Goal: Check status: Check status

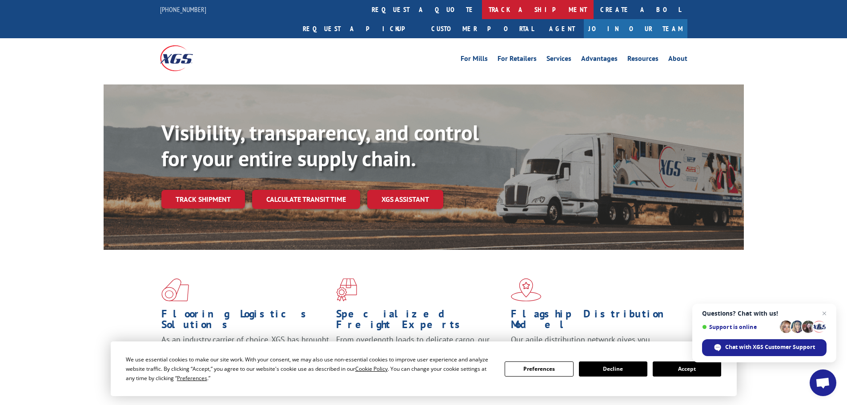
click at [482, 5] on link "track a shipment" at bounding box center [538, 9] width 112 height 19
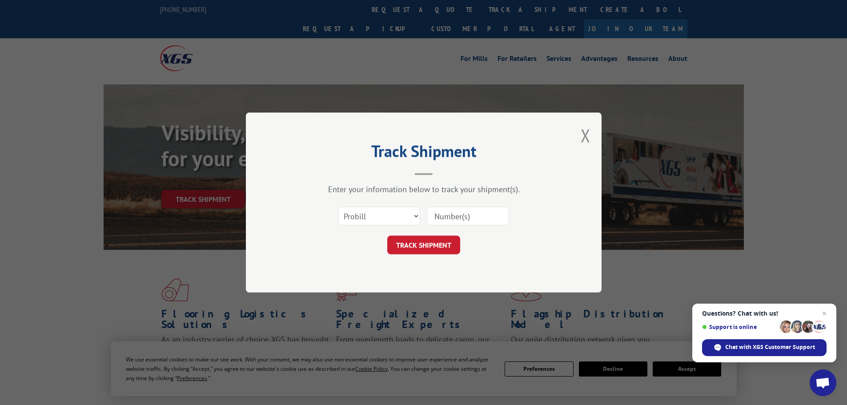
click at [475, 222] on input at bounding box center [468, 216] width 82 height 19
paste input "17441893"
type input "17441893"
click at [438, 243] on button "TRACK SHIPMENT" at bounding box center [423, 245] width 73 height 19
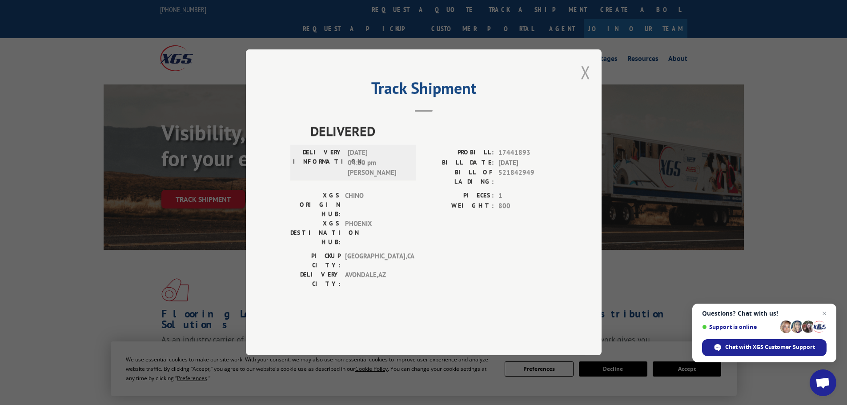
click at [583, 84] on button "Close modal" at bounding box center [586, 72] width 10 height 24
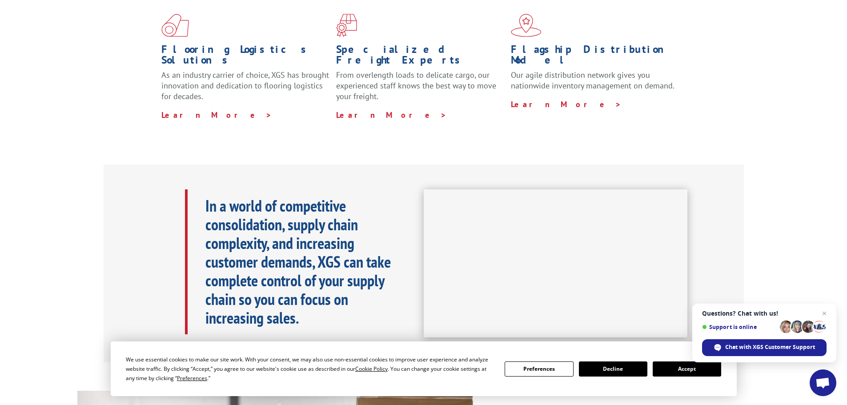
scroll to position [311, 0]
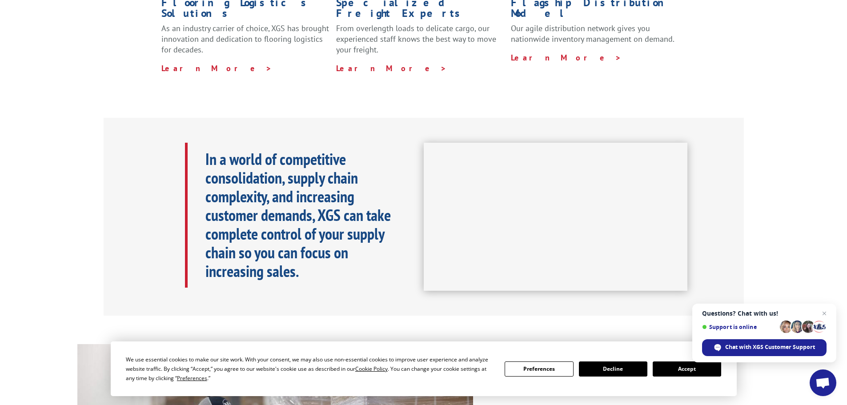
click at [691, 369] on button "Accept" at bounding box center [687, 368] width 68 height 15
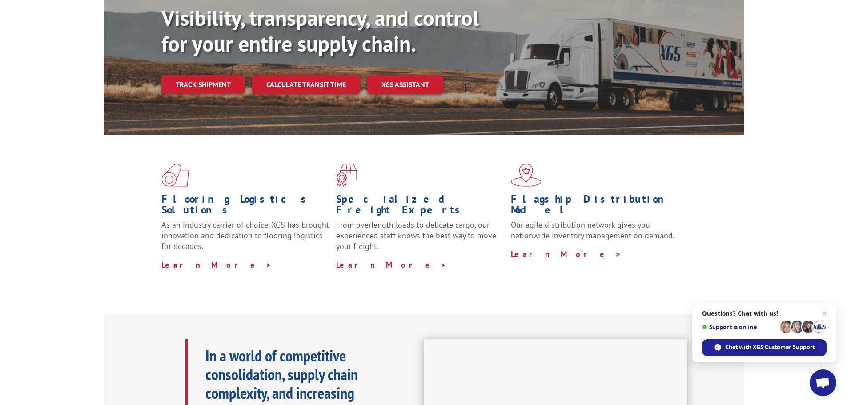
scroll to position [0, 0]
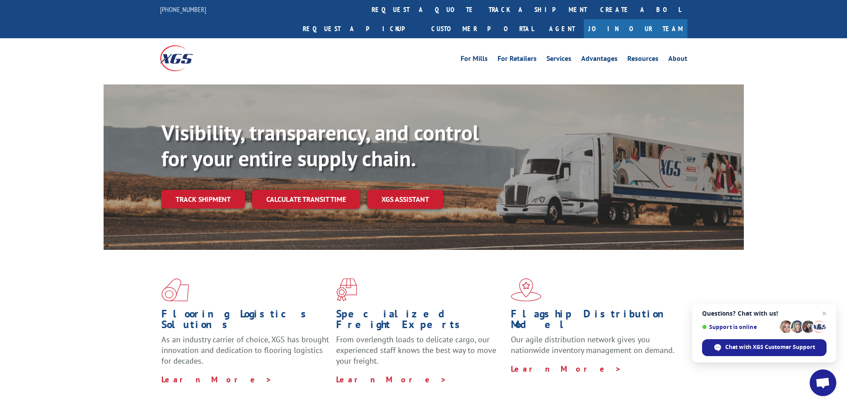
click at [179, 45] on img at bounding box center [176, 57] width 33 height 25
click at [540, 19] on link "Customer Portal" at bounding box center [483, 28] width 116 height 19
